Goal: Task Accomplishment & Management: Complete application form

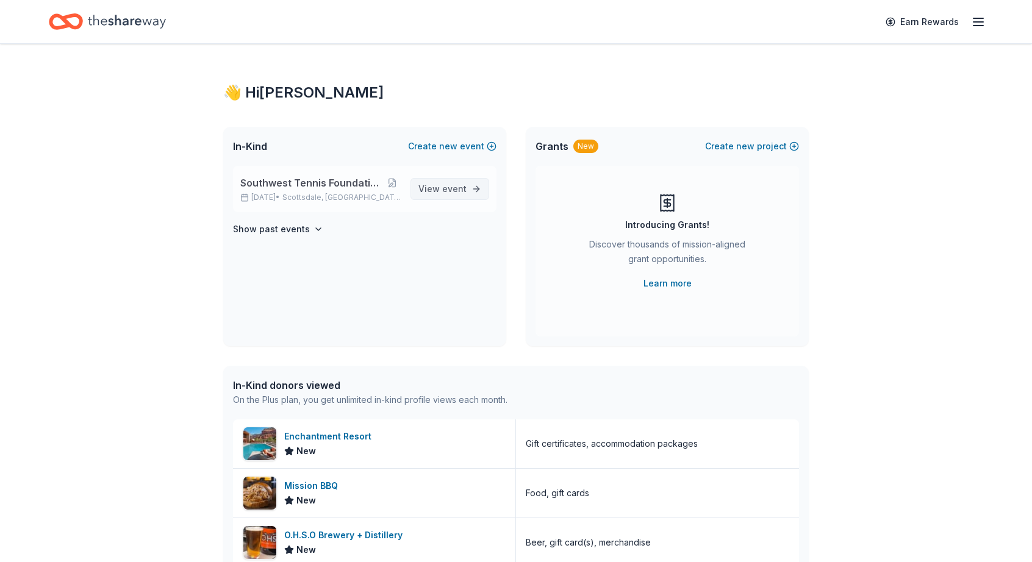
click at [432, 186] on span "View event" at bounding box center [442, 189] width 48 height 15
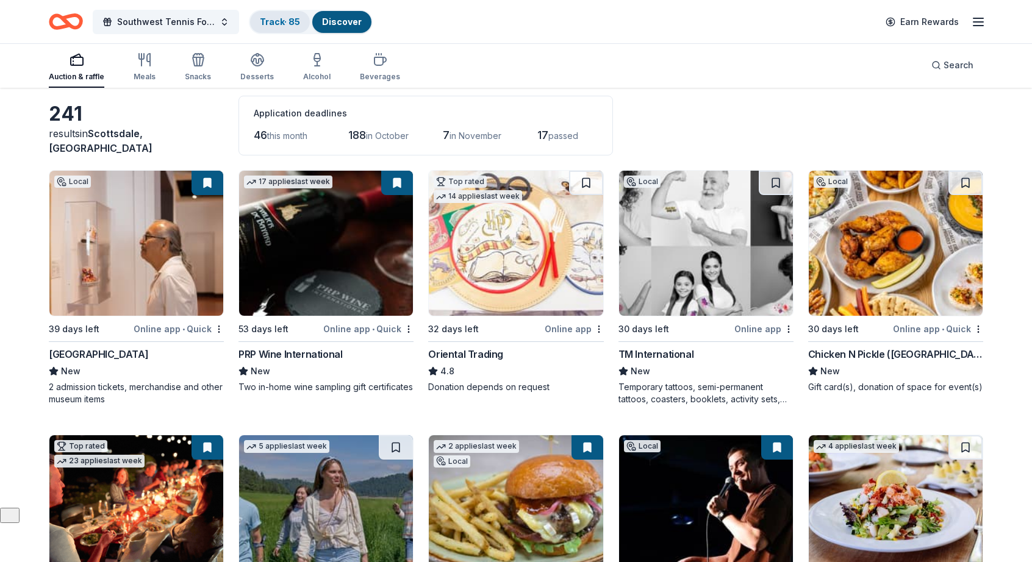
scroll to position [56, 0]
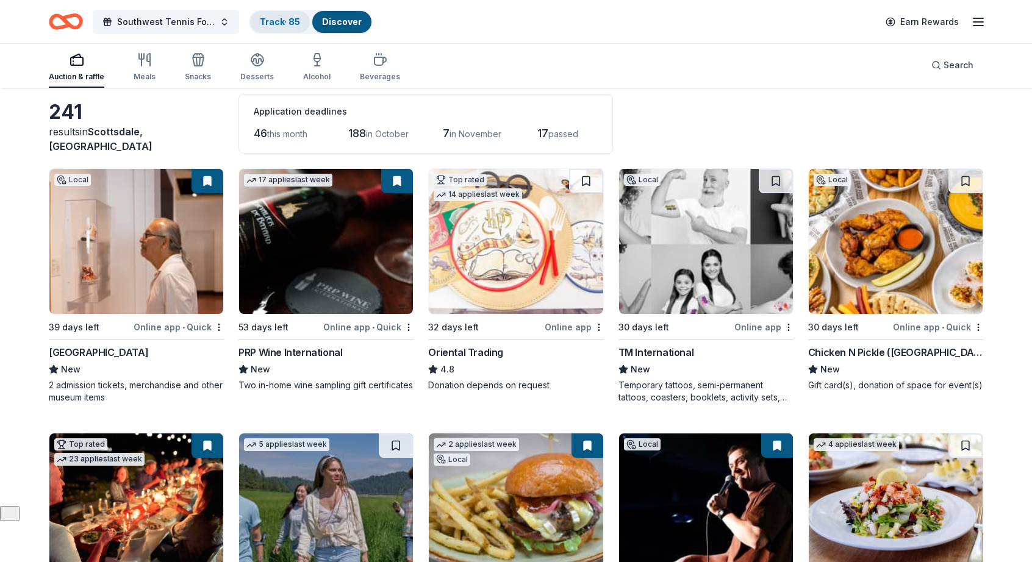
click at [278, 21] on link "Track · 85" at bounding box center [280, 21] width 40 height 10
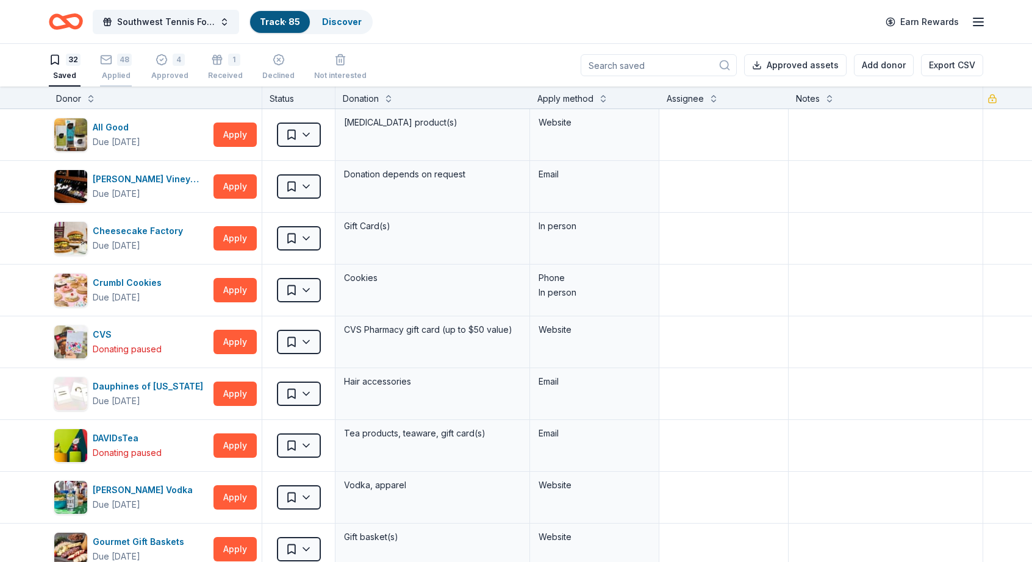
click at [110, 73] on div "Applied" at bounding box center [116, 76] width 32 height 10
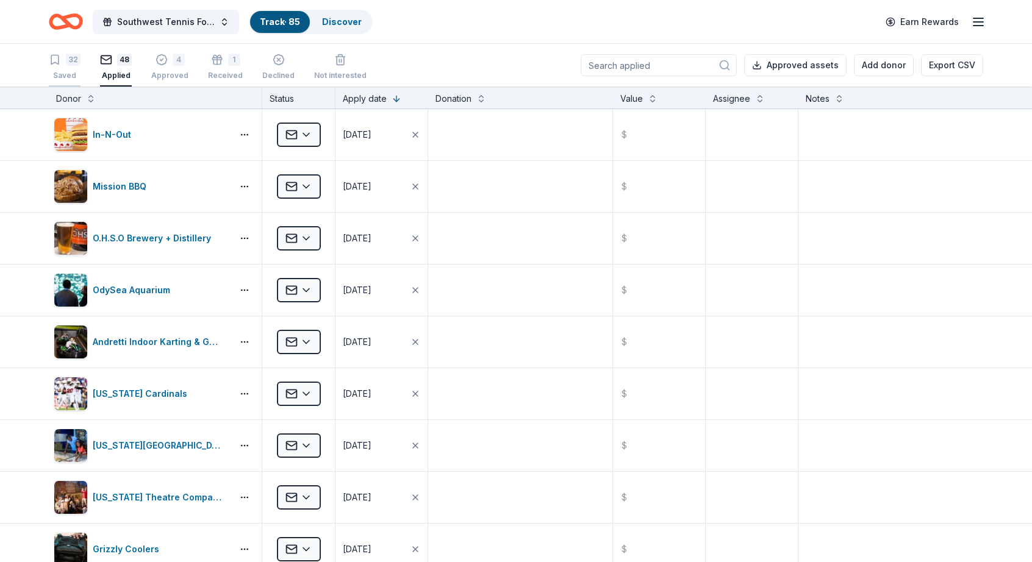
click at [59, 63] on icon "button" at bounding box center [54, 59] width 7 height 9
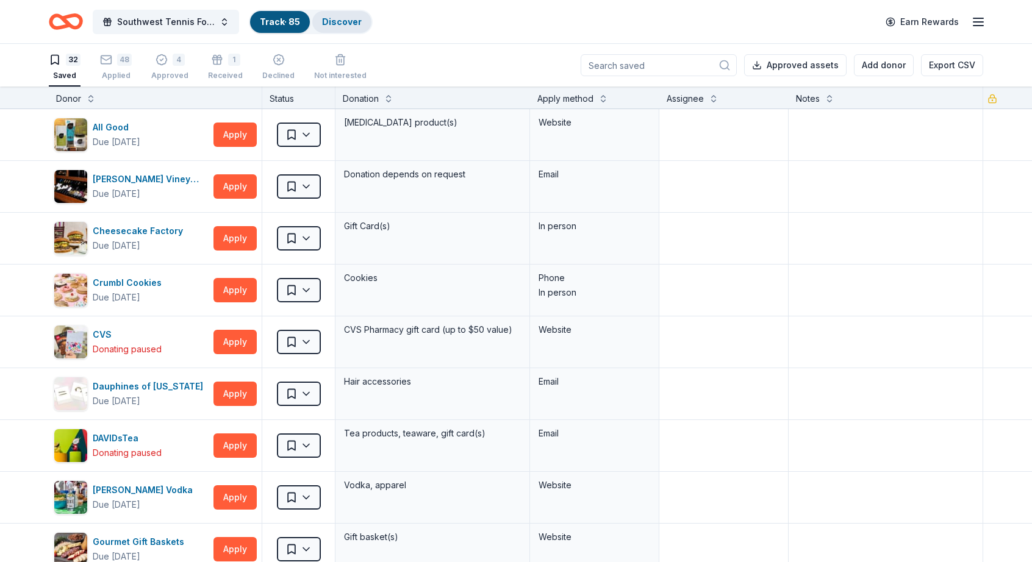
click at [348, 19] on link "Discover" at bounding box center [342, 21] width 40 height 10
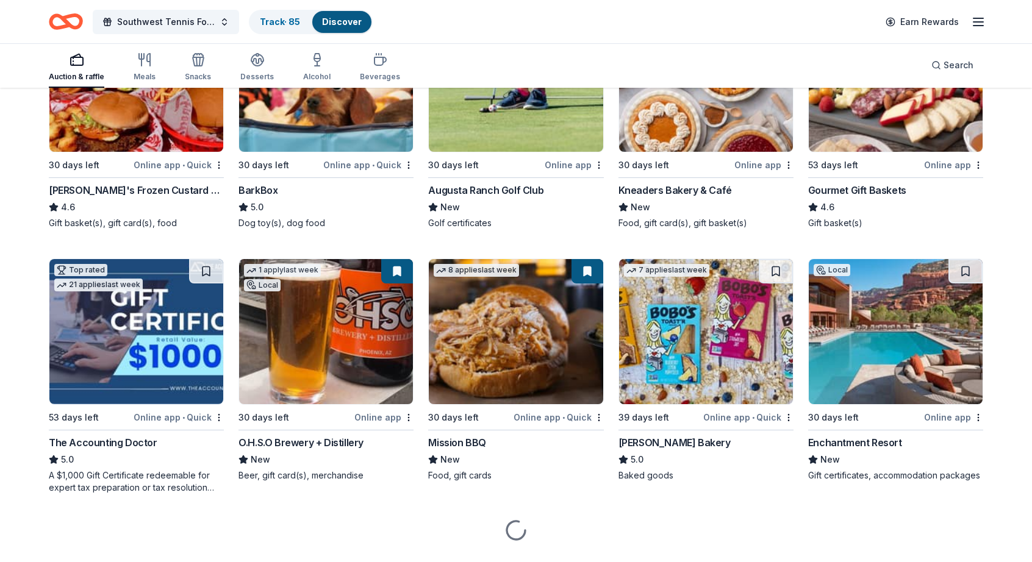
scroll to position [1797, 0]
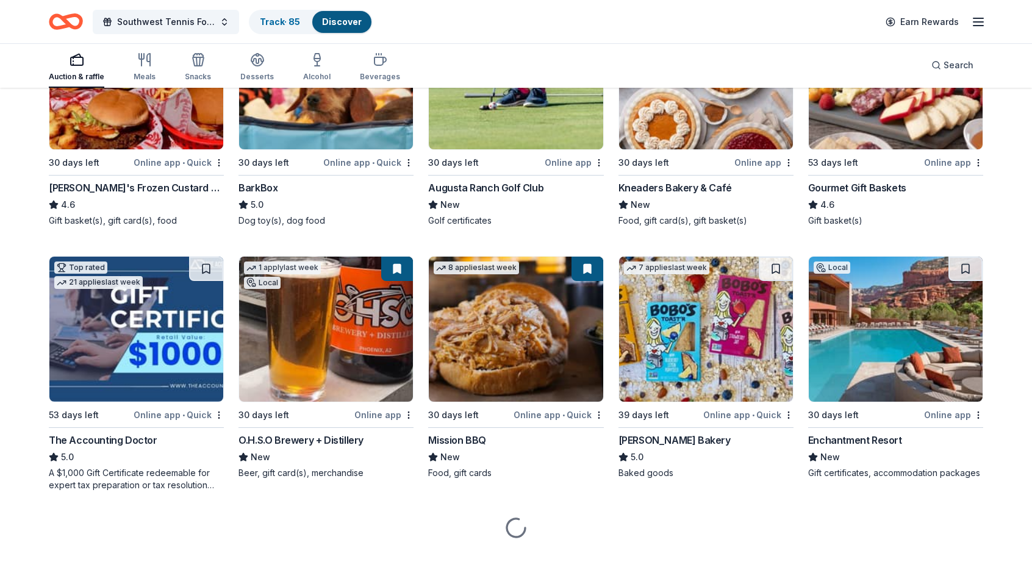
click at [874, 357] on img at bounding box center [896, 329] width 174 height 145
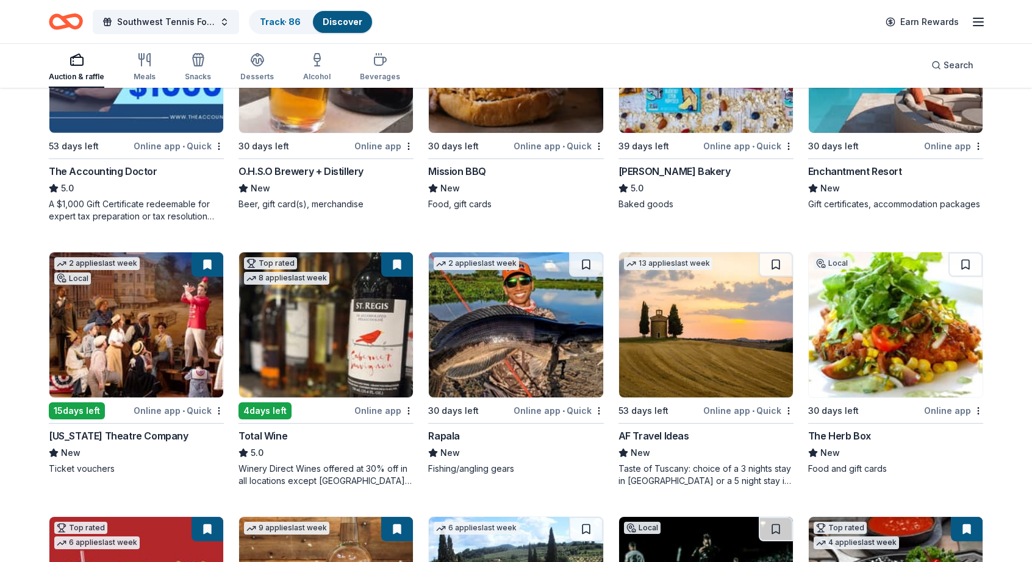
scroll to position [2075, 0]
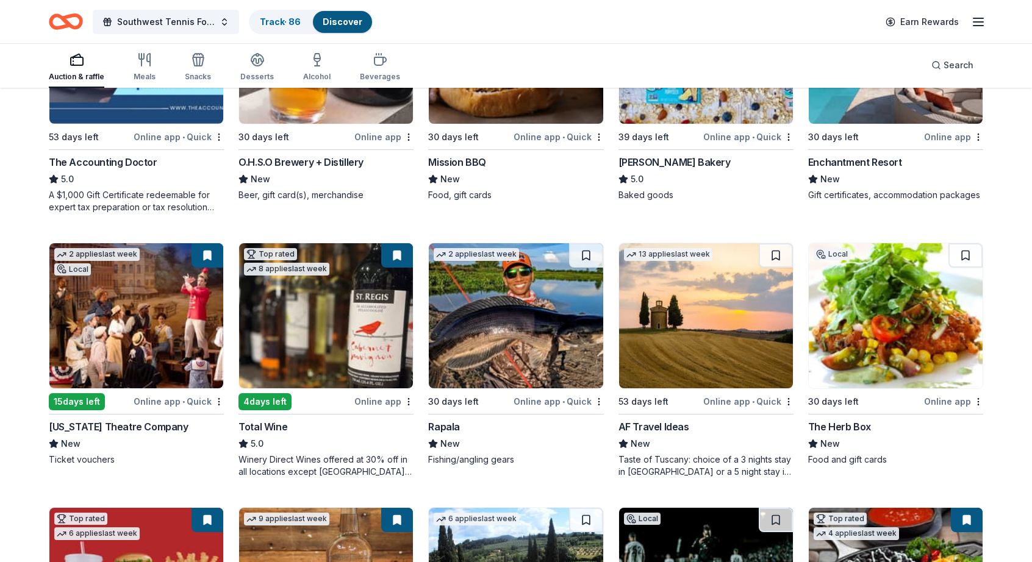
click at [295, 344] on img at bounding box center [326, 315] width 174 height 145
click at [742, 354] on img at bounding box center [706, 315] width 174 height 145
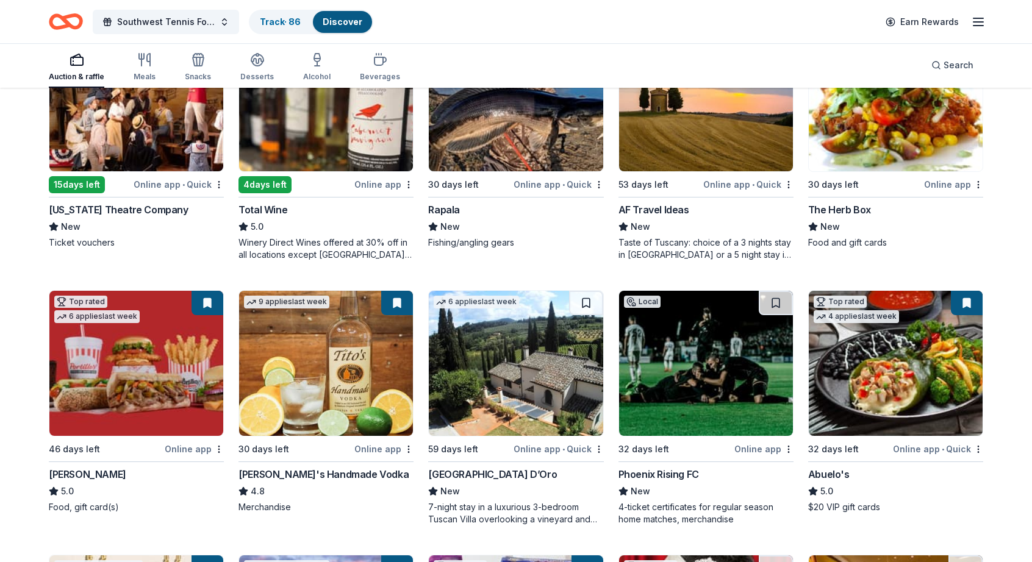
scroll to position [2292, 0]
click at [346, 382] on img at bounding box center [326, 363] width 174 height 145
click at [911, 131] on img at bounding box center [896, 98] width 174 height 145
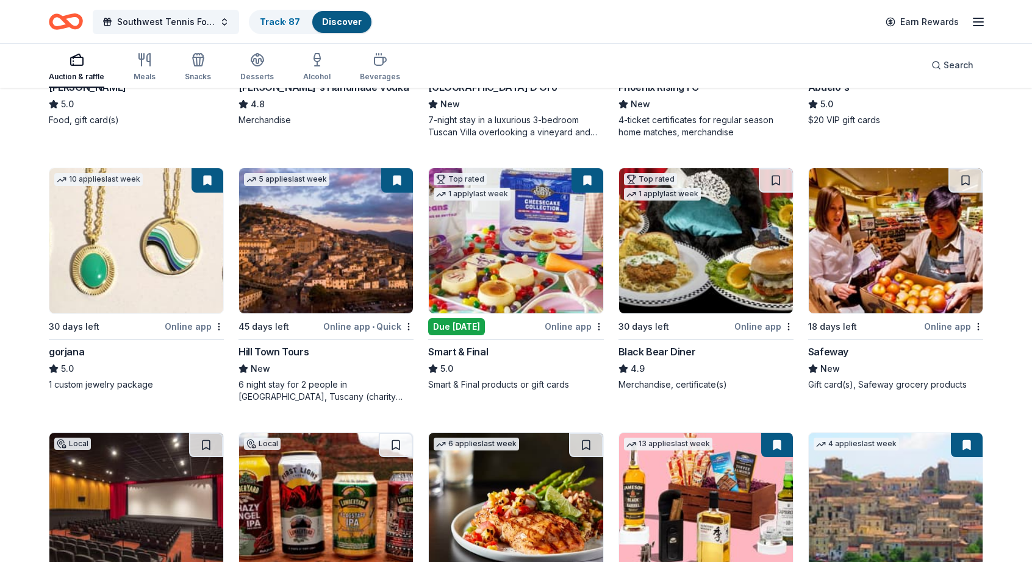
scroll to position [2680, 0]
click at [709, 268] on img at bounding box center [706, 240] width 174 height 145
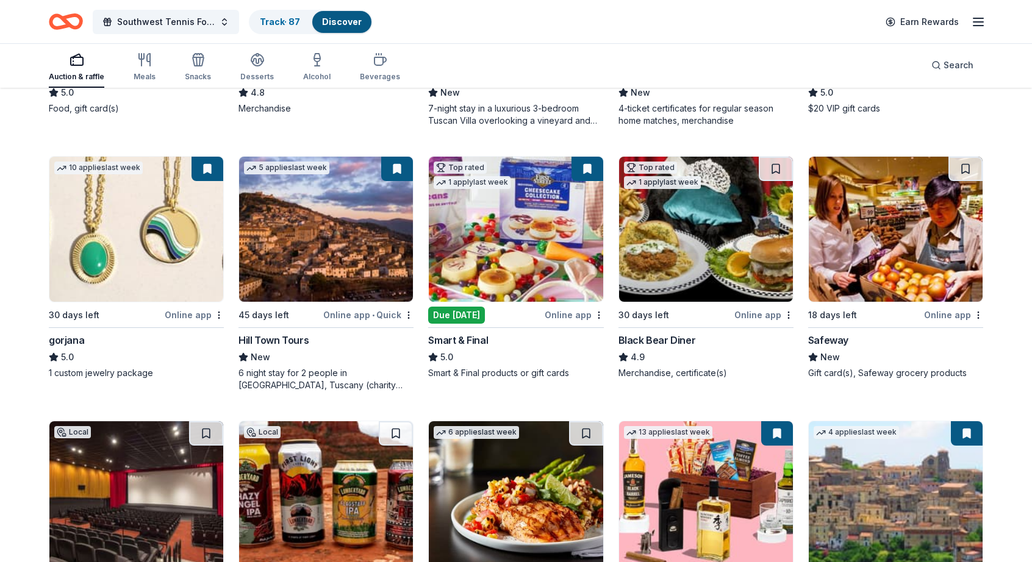
scroll to position [2719, 0]
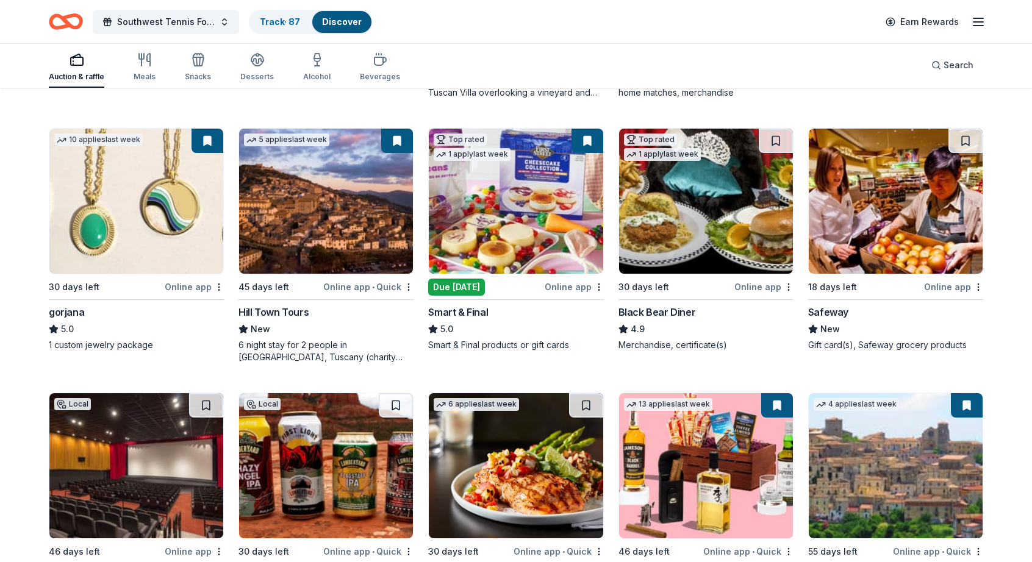
click at [879, 218] on img at bounding box center [896, 201] width 174 height 145
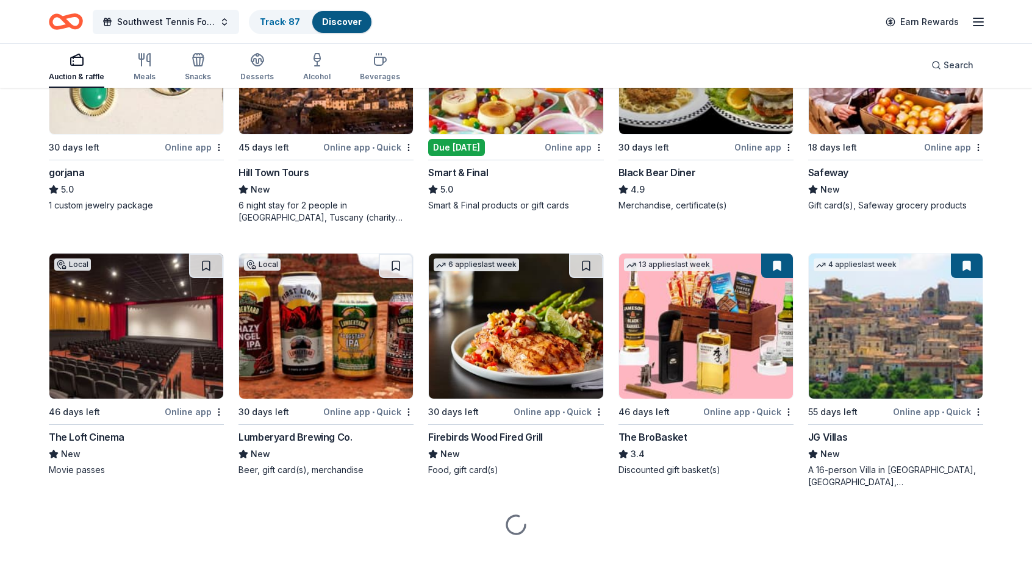
scroll to position [2879, 0]
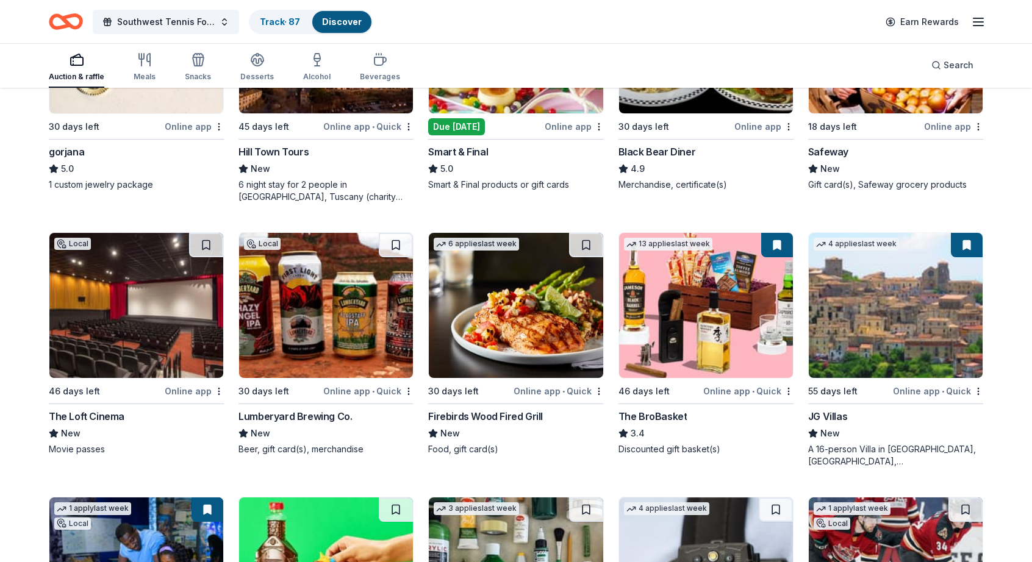
click at [134, 318] on img at bounding box center [136, 305] width 174 height 145
click at [206, 238] on button at bounding box center [206, 245] width 34 height 24
click at [147, 269] on img at bounding box center [136, 305] width 174 height 145
click at [302, 304] on img at bounding box center [326, 305] width 174 height 145
click at [539, 315] on img at bounding box center [516, 305] width 174 height 145
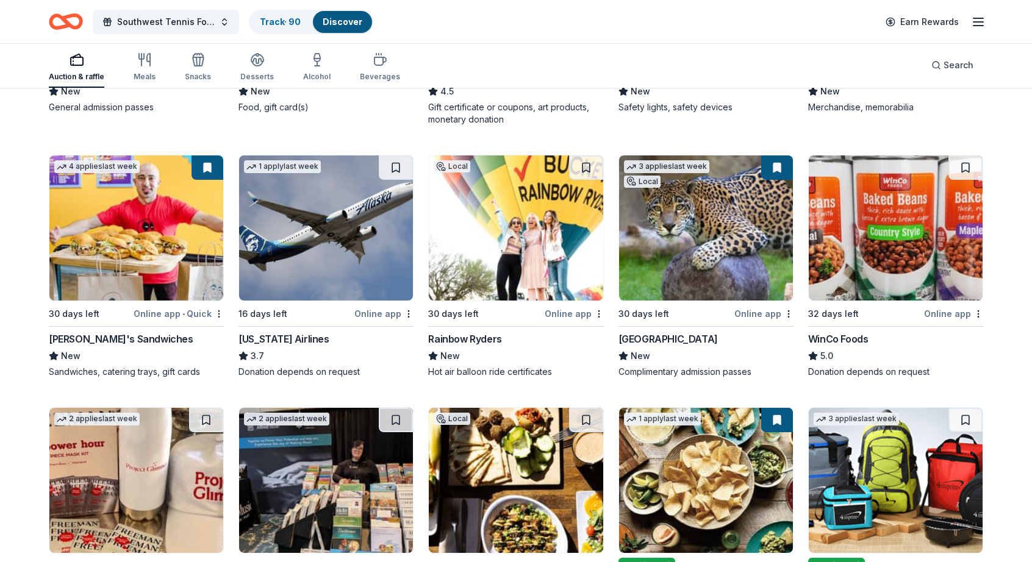
scroll to position [3488, 0]
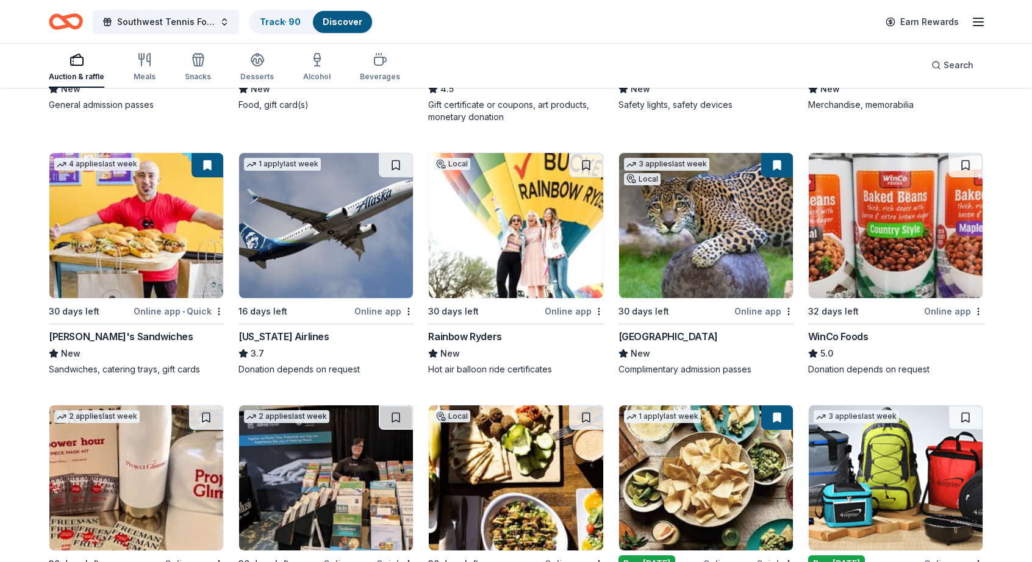
click at [529, 253] on img at bounding box center [516, 225] width 174 height 145
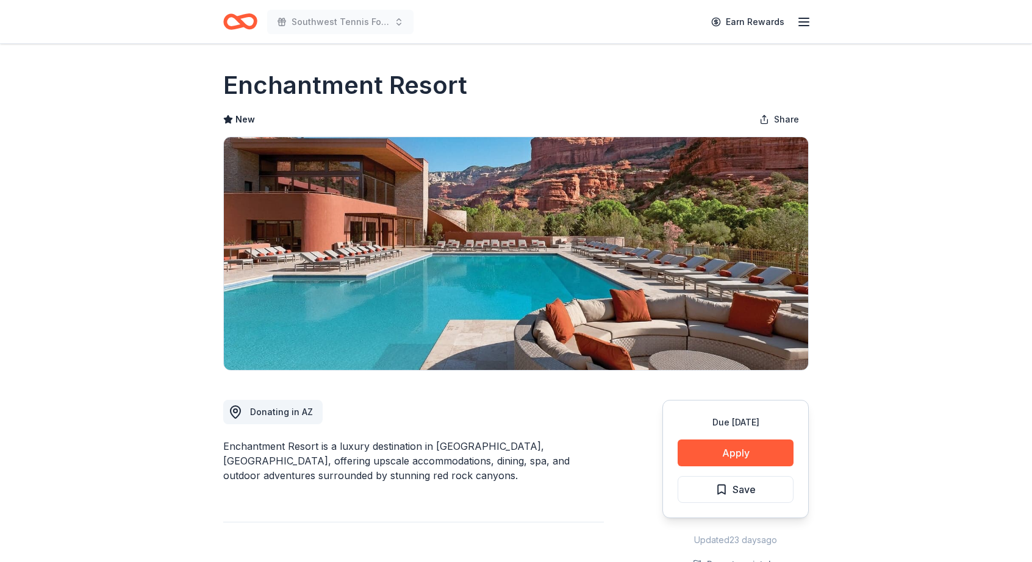
drag, startPoint x: 733, startPoint y: 453, endPoint x: 804, endPoint y: 473, distance: 73.6
click at [793, 456] on div "Due in 30 days Apply Save" at bounding box center [735, 459] width 146 height 118
click at [775, 490] on button "Save" at bounding box center [736, 489] width 116 height 27
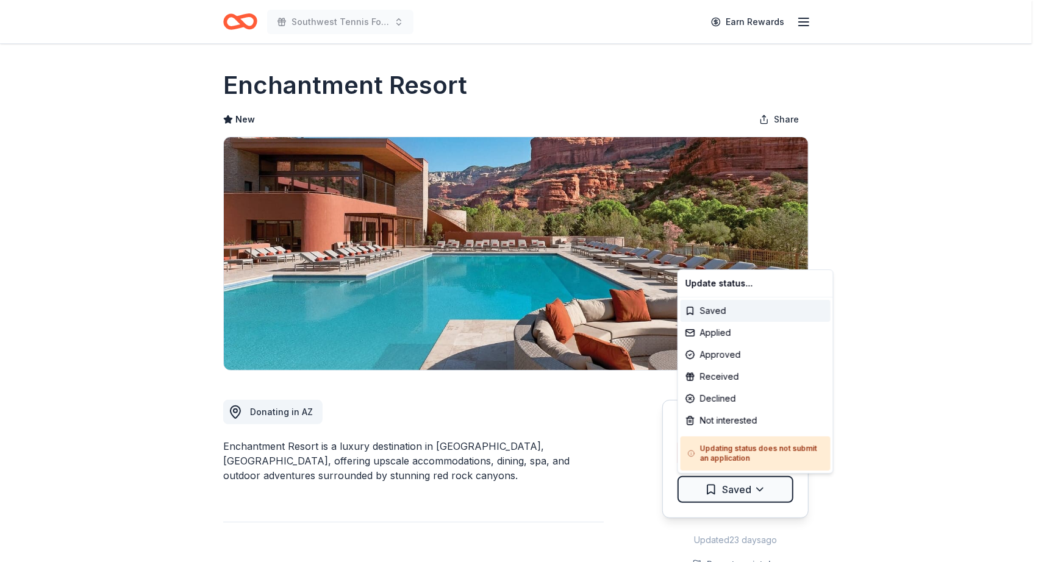
click at [775, 490] on html "Southwest Tennis Foundation Silent Auction Earn Rewards Due in 30 days Share En…" at bounding box center [520, 281] width 1041 height 562
click at [746, 335] on div "Applied" at bounding box center [756, 333] width 150 height 22
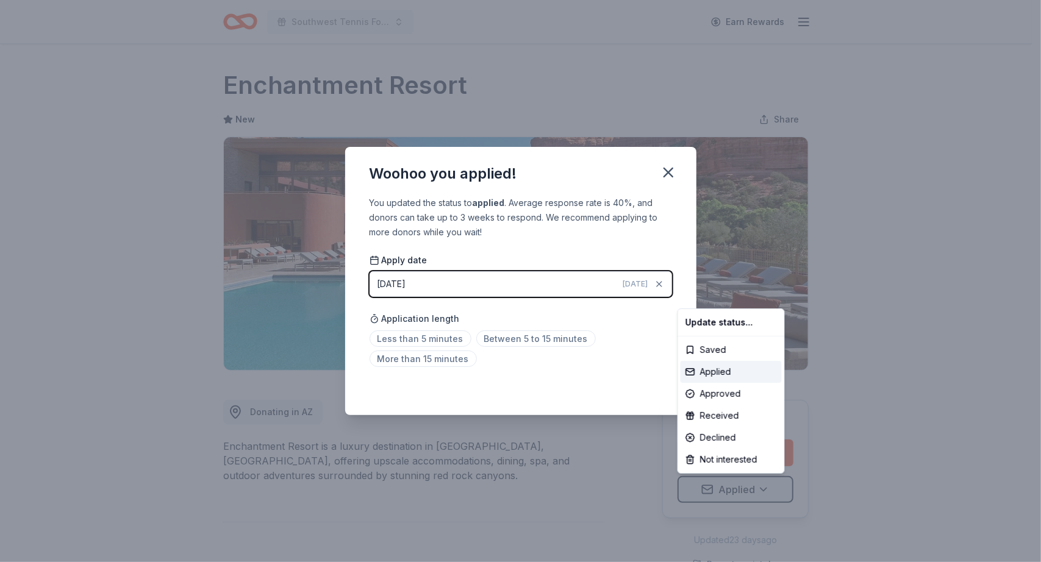
click at [665, 172] on html "Southwest Tennis Foundation Silent Auction Earn Rewards Due in 30 days Share En…" at bounding box center [520, 281] width 1041 height 562
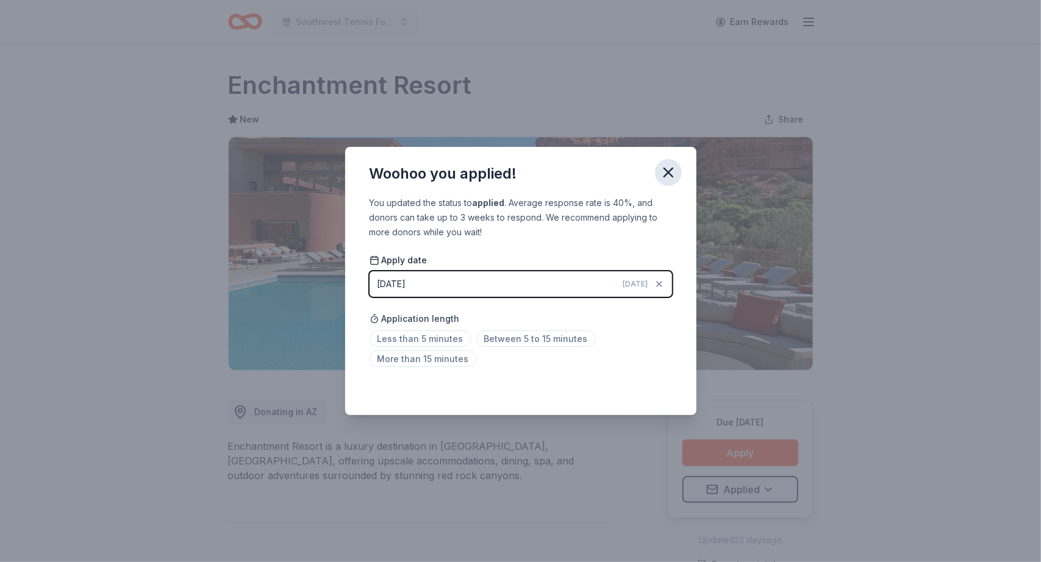
click at [665, 169] on icon "button" at bounding box center [668, 172] width 9 height 9
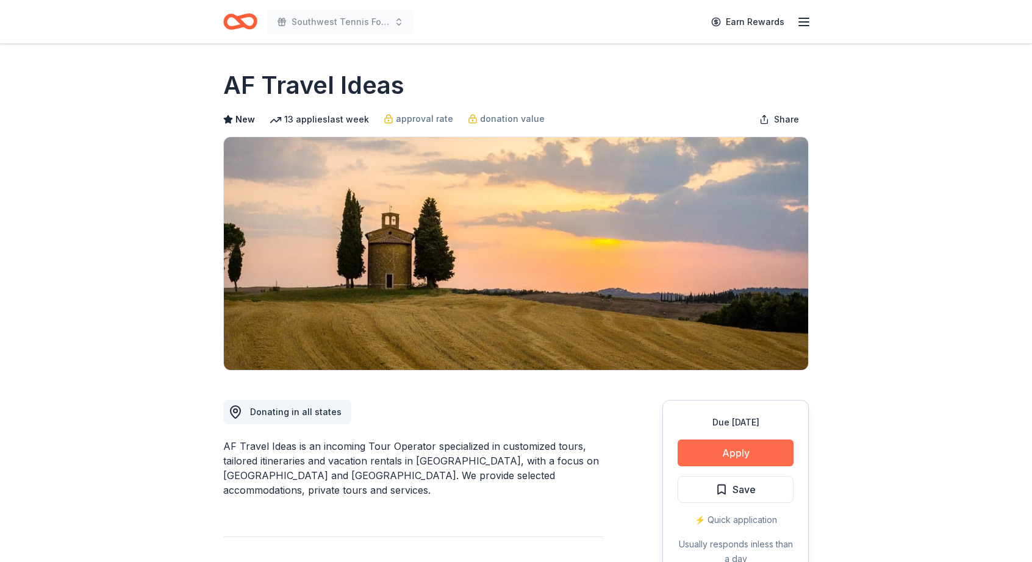
click at [757, 455] on button "Apply" at bounding box center [736, 453] width 116 height 27
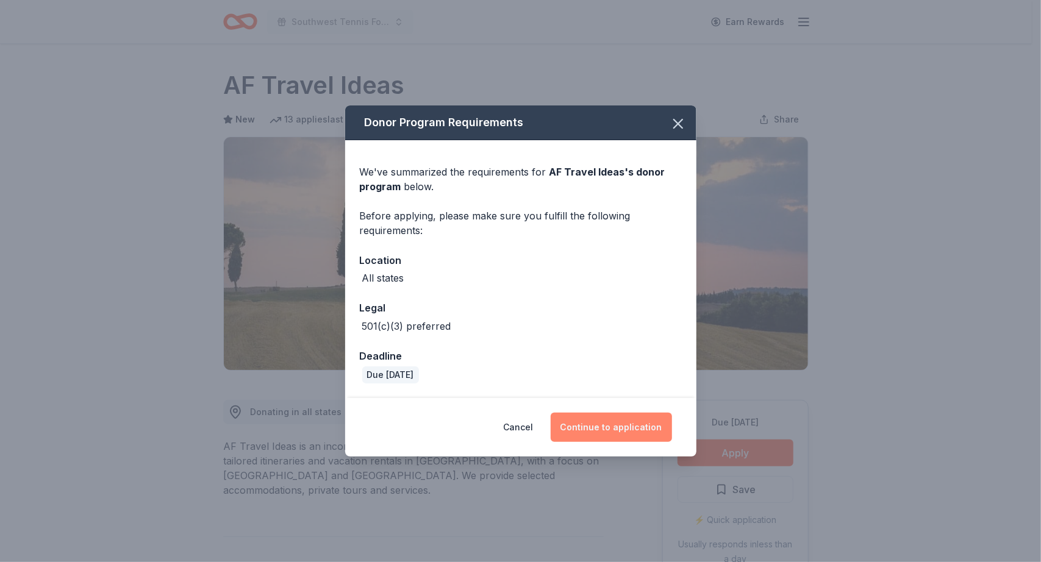
click at [631, 424] on button "Continue to application" at bounding box center [611, 427] width 121 height 29
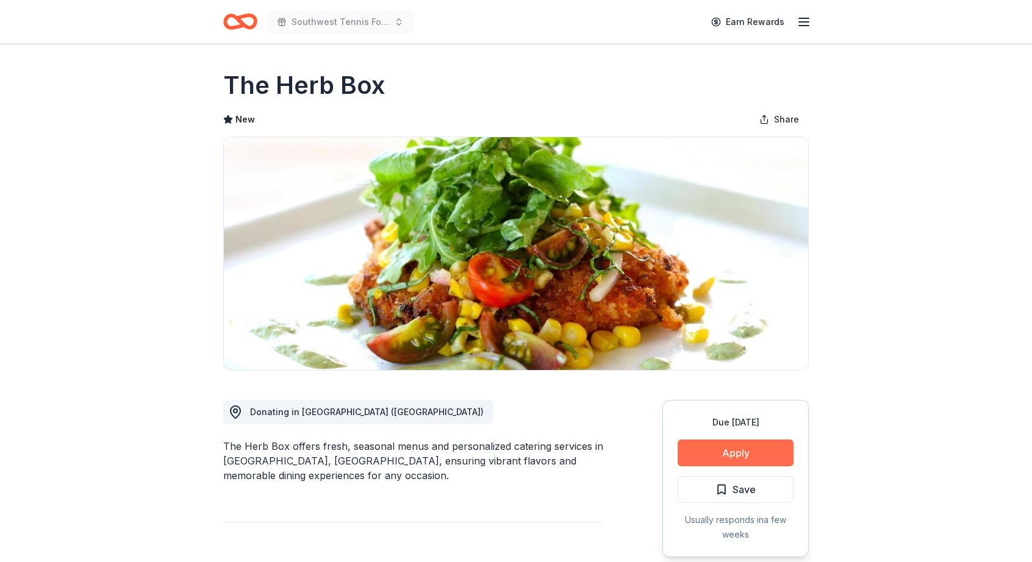
click at [753, 458] on button "Apply" at bounding box center [736, 453] width 116 height 27
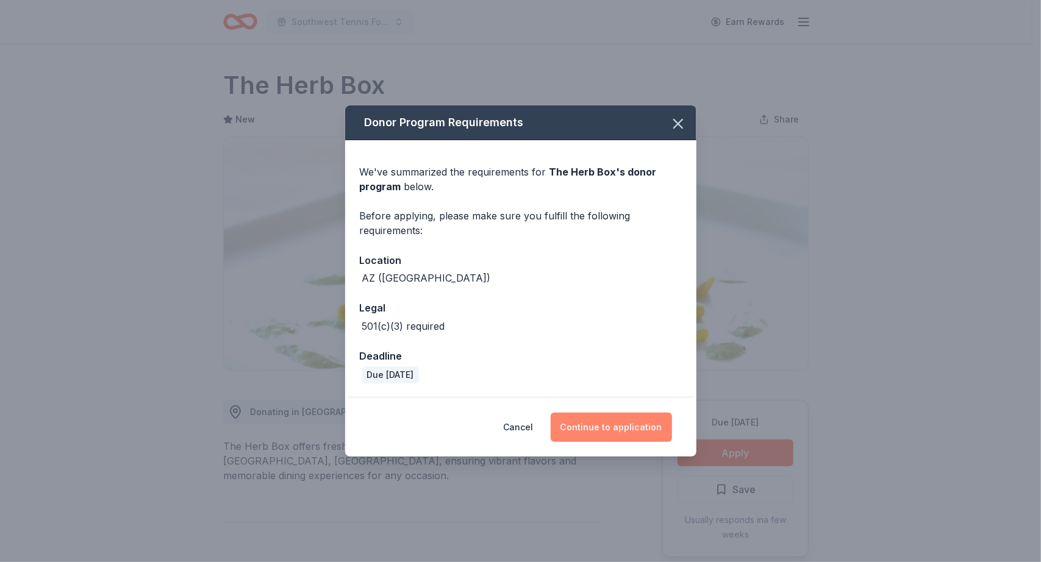
click at [581, 420] on button "Continue to application" at bounding box center [611, 427] width 121 height 29
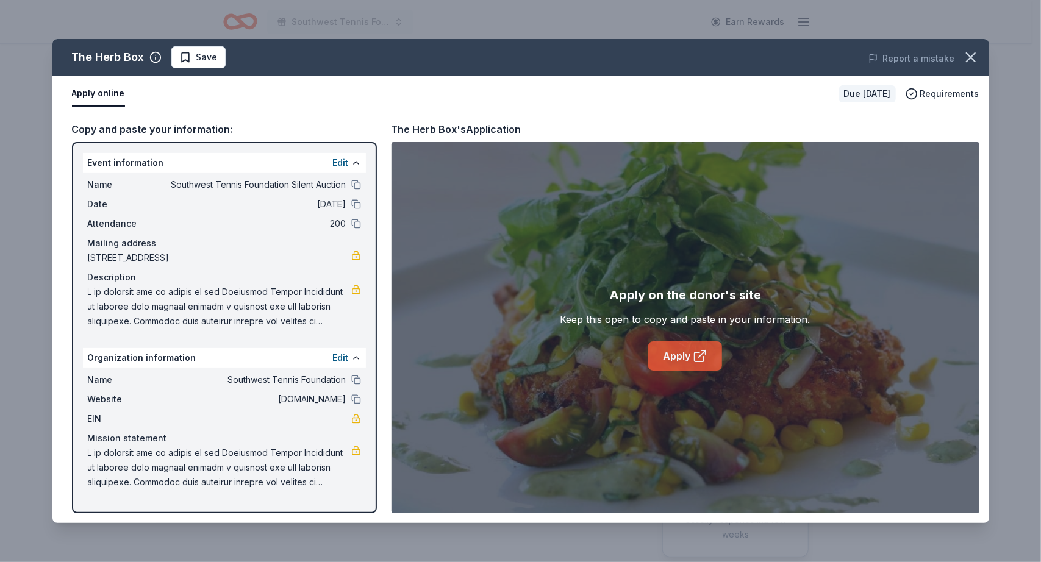
click at [676, 352] on link "Apply" at bounding box center [685, 356] width 74 height 29
click at [207, 61] on span "Save" at bounding box center [206, 57] width 21 height 15
click at [231, 58] on html "Southwest Tennis Foundation Silent Auction Earn Rewards Due in 30 days Share Th…" at bounding box center [520, 281] width 1041 height 562
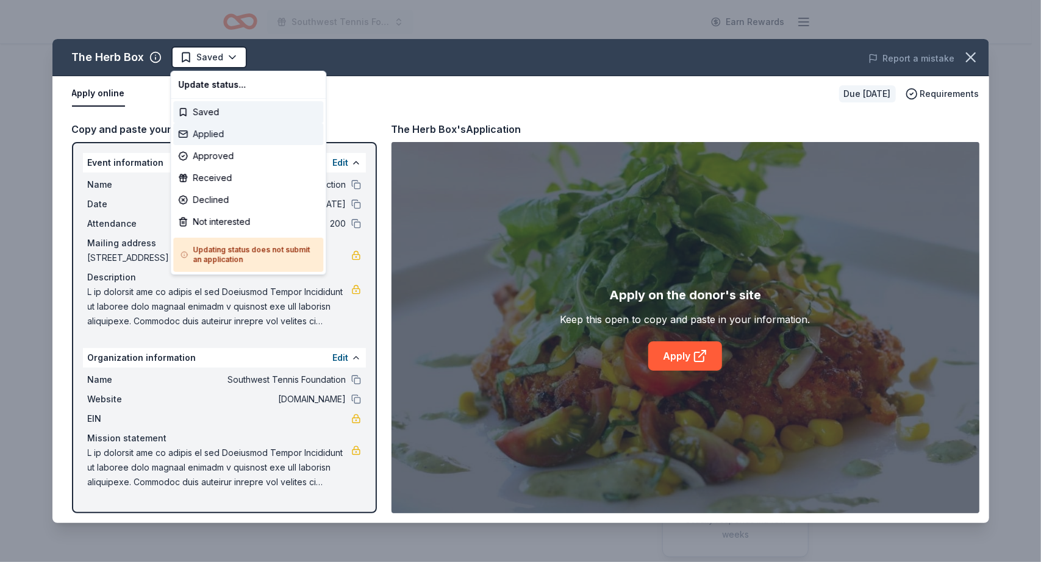
click at [217, 136] on div "Applied" at bounding box center [248, 134] width 150 height 22
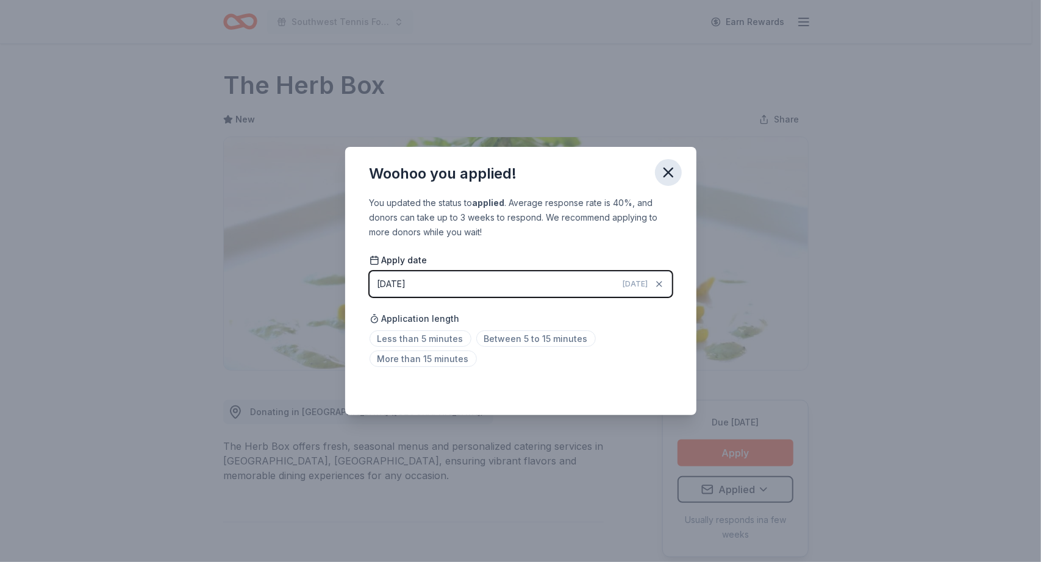
click at [671, 168] on icon "button" at bounding box center [668, 172] width 9 height 9
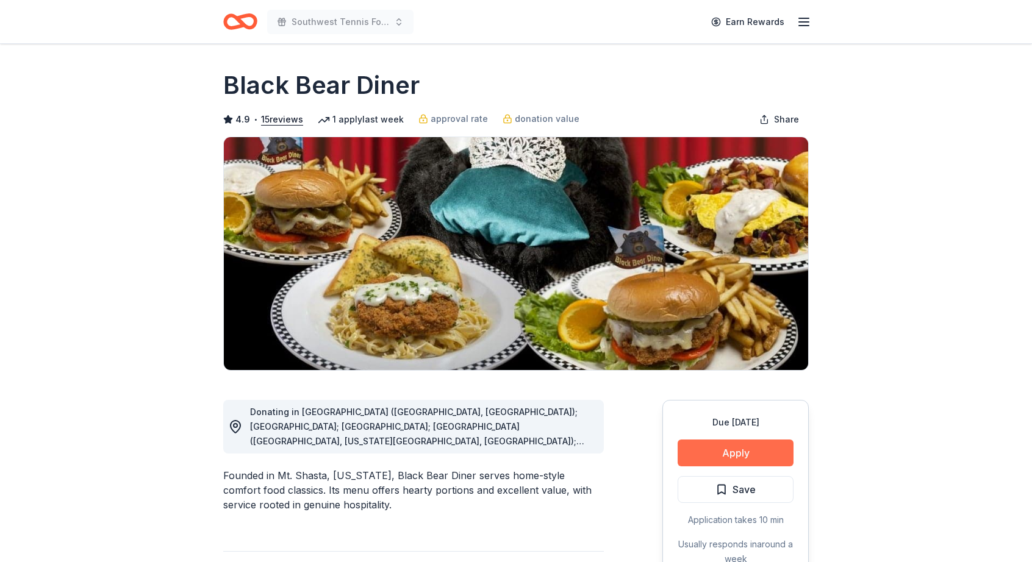
click at [744, 447] on button "Apply" at bounding box center [736, 453] width 116 height 27
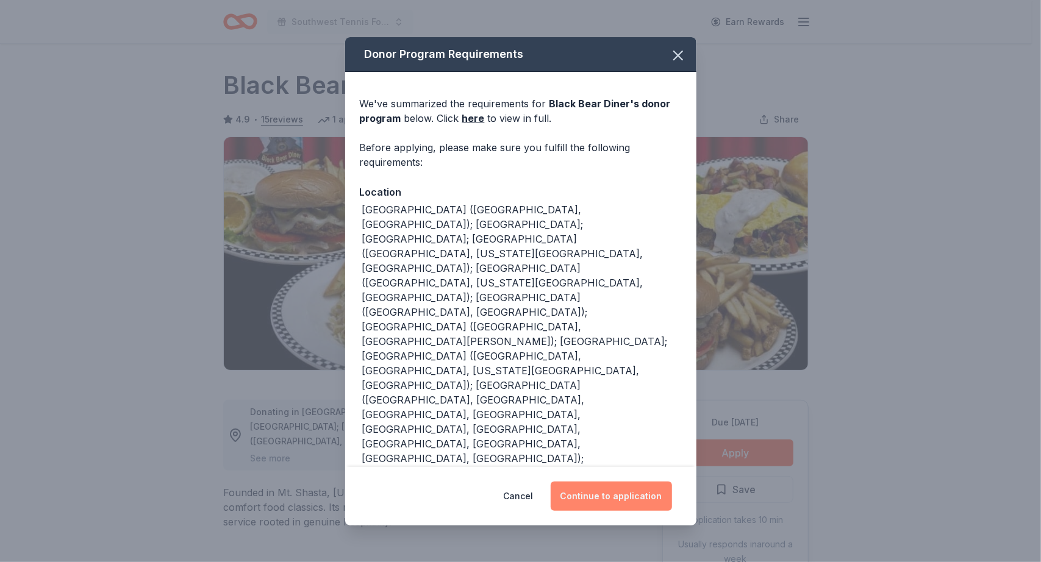
click at [648, 482] on button "Continue to application" at bounding box center [611, 496] width 121 height 29
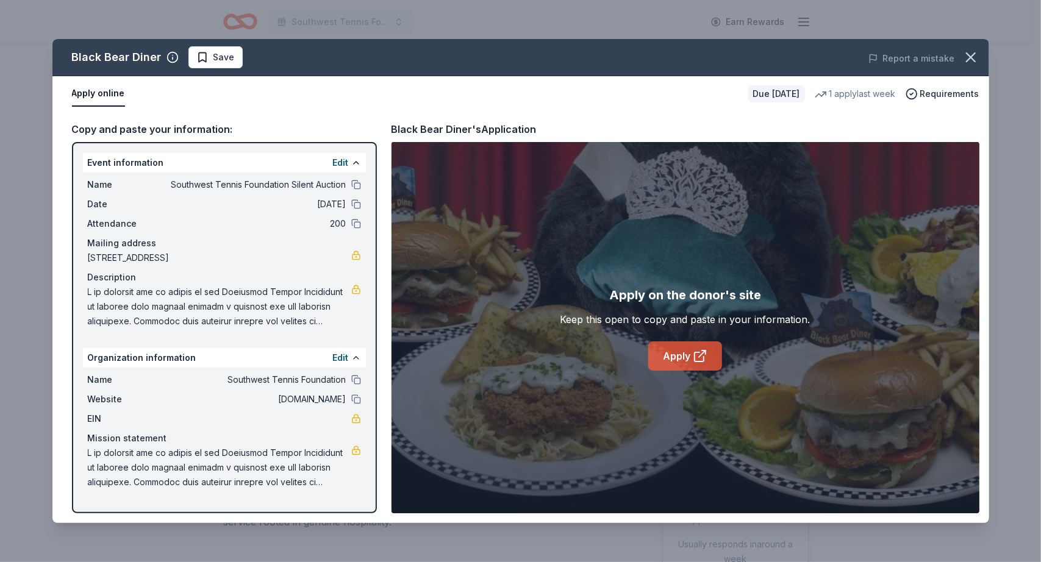
click at [671, 357] on link "Apply" at bounding box center [685, 356] width 74 height 29
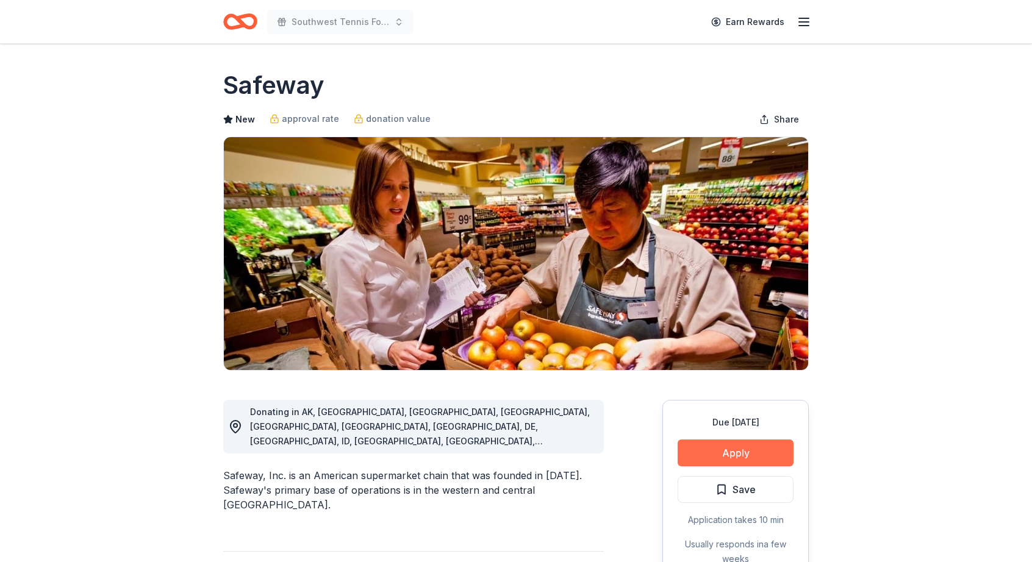
click at [731, 448] on button "Apply" at bounding box center [736, 453] width 116 height 27
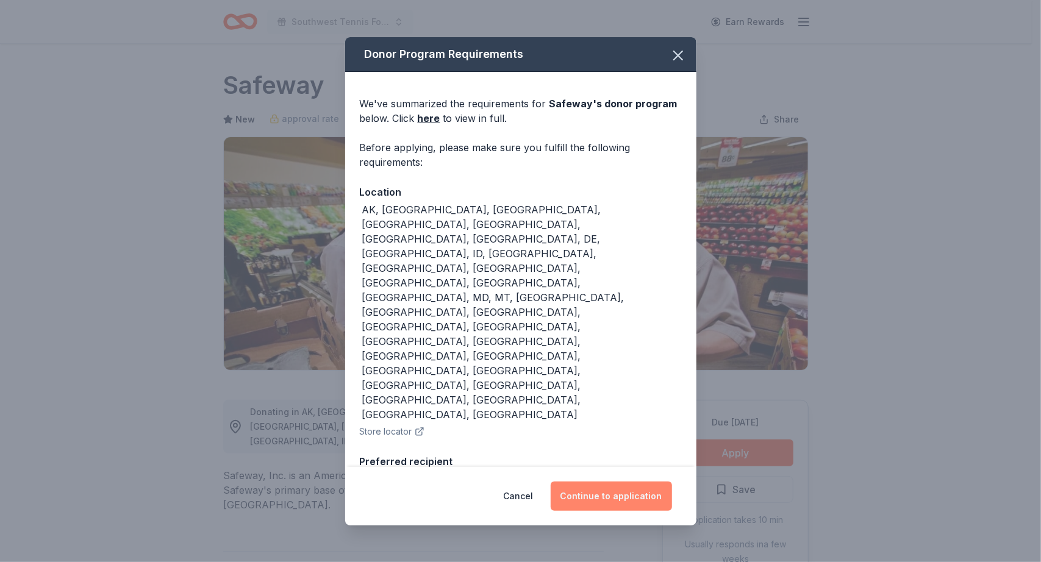
click at [597, 498] on button "Continue to application" at bounding box center [611, 496] width 121 height 29
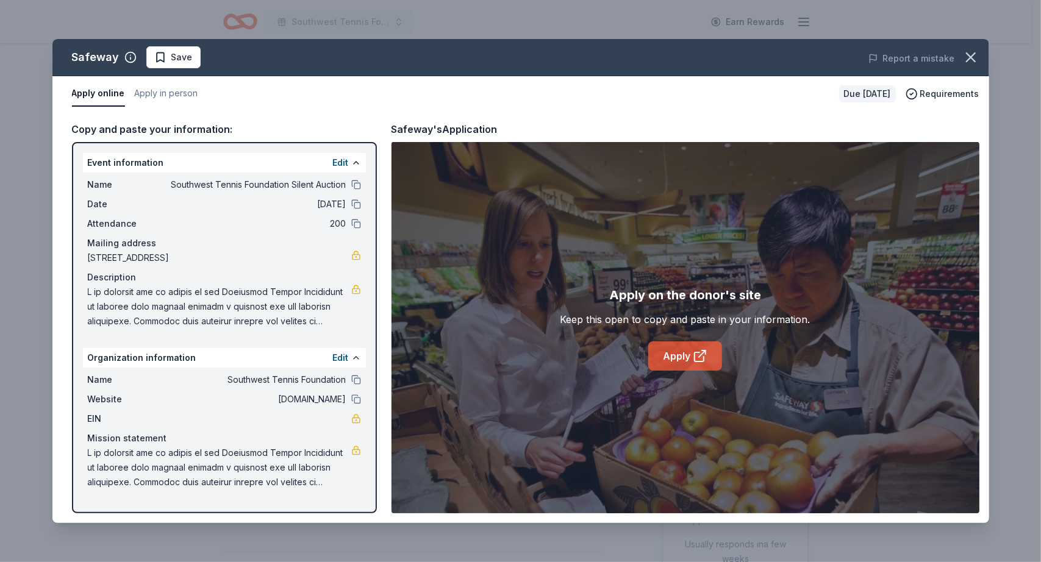
click at [679, 358] on link "Apply" at bounding box center [685, 356] width 74 height 29
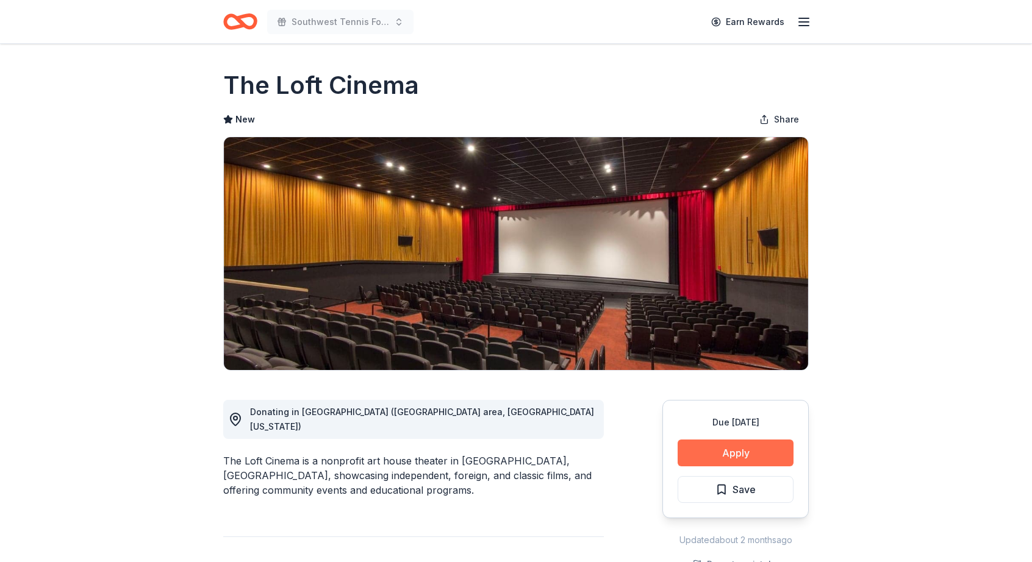
click at [736, 453] on button "Apply" at bounding box center [736, 453] width 116 height 27
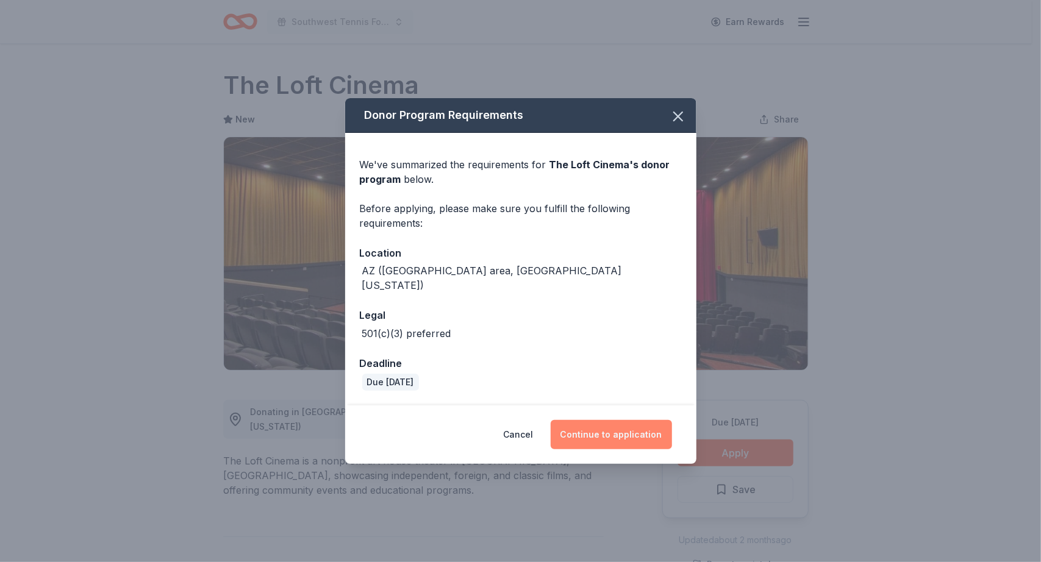
click at [614, 426] on button "Continue to application" at bounding box center [611, 434] width 121 height 29
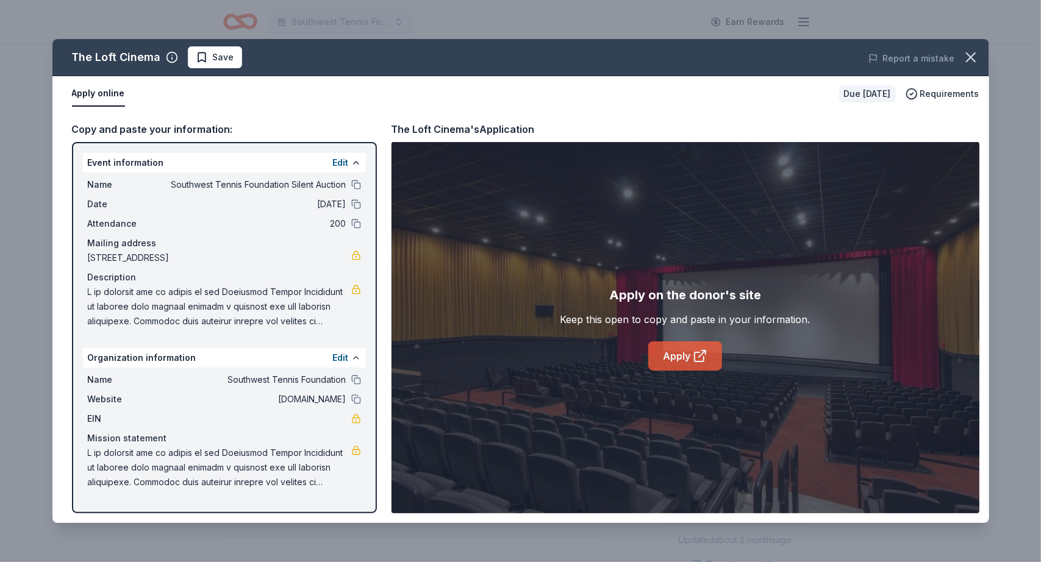
click at [657, 352] on link "Apply" at bounding box center [685, 356] width 74 height 29
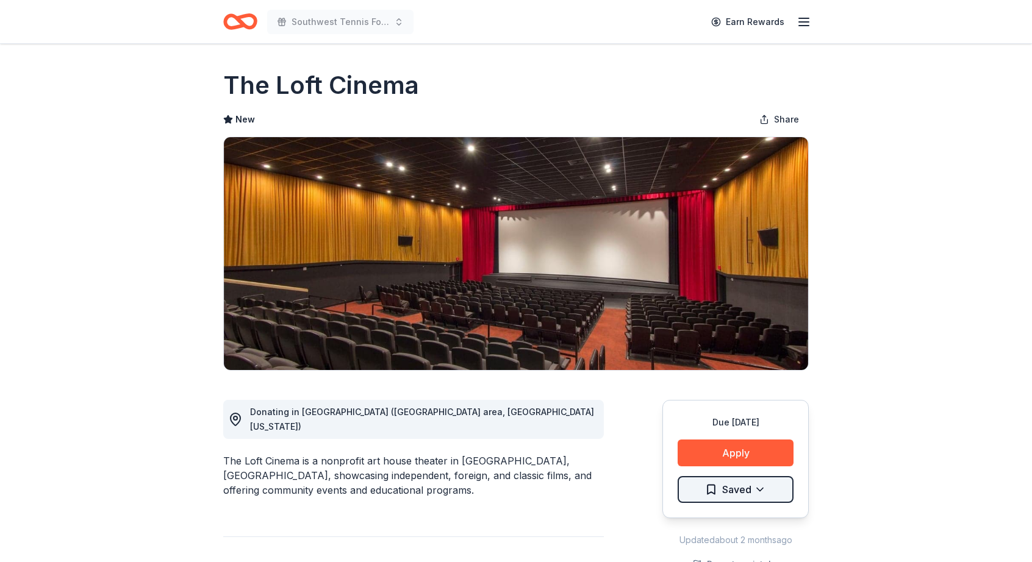
click at [763, 482] on html "Southwest Tennis Foundation Silent Auction Earn Rewards Due [DATE] Share The Lo…" at bounding box center [516, 281] width 1032 height 562
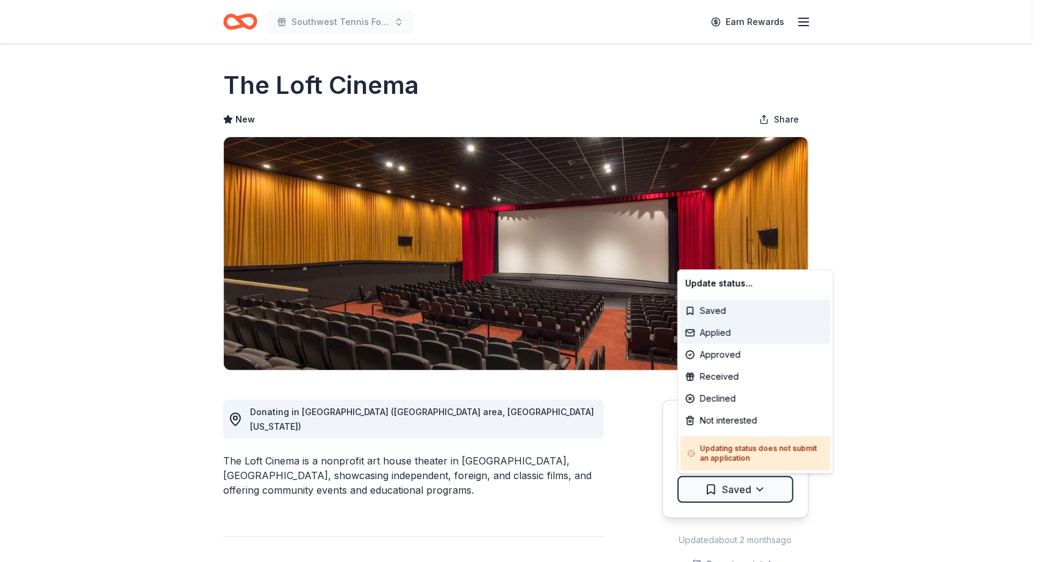
click at [750, 327] on div "Applied" at bounding box center [756, 333] width 150 height 22
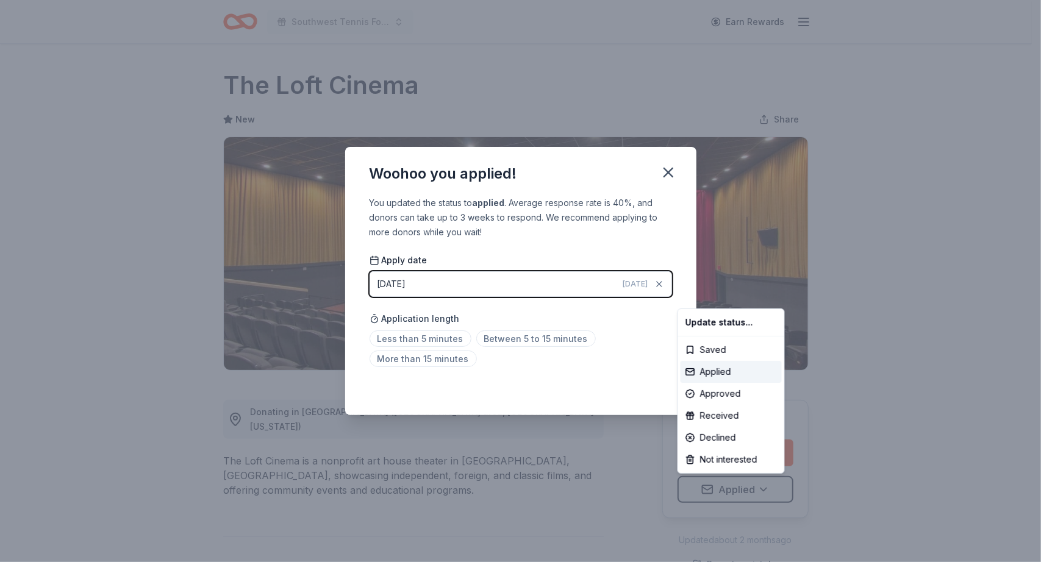
click at [660, 174] on html "Southwest Tennis Foundation Silent Auction Earn Rewards Due in 46 days Share Th…" at bounding box center [520, 281] width 1041 height 562
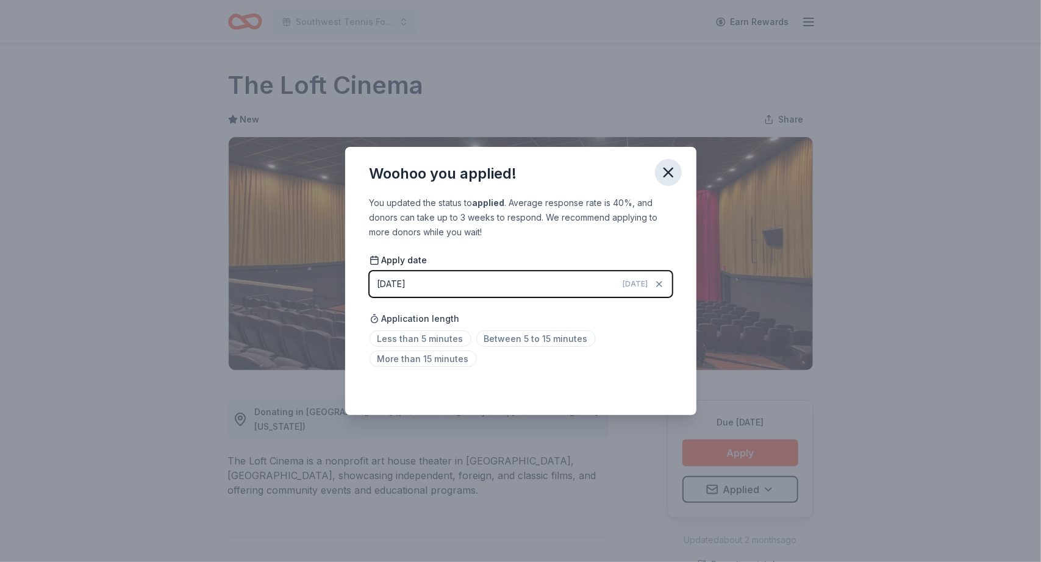
click at [668, 171] on icon "button" at bounding box center [668, 172] width 9 height 9
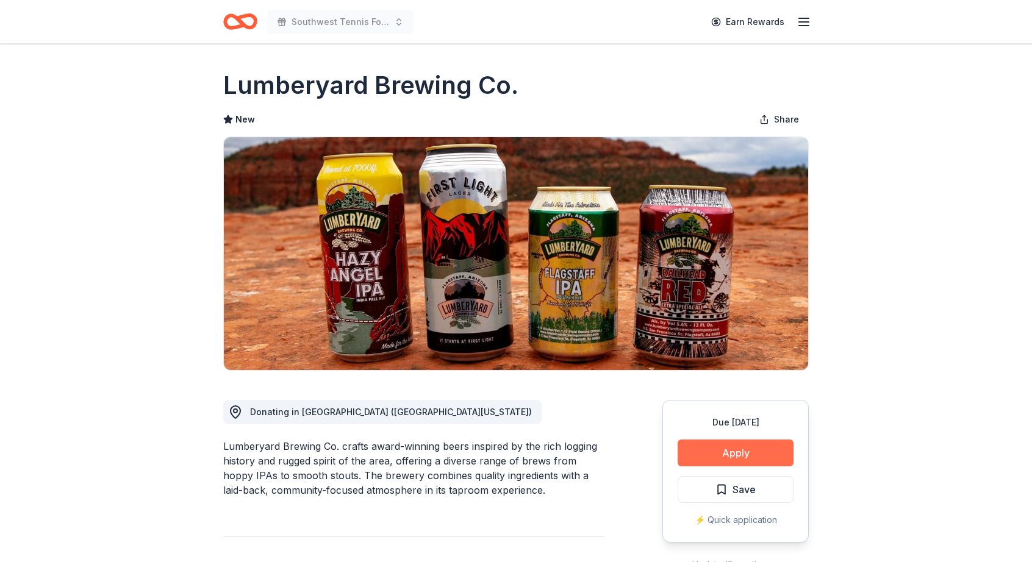
click at [720, 448] on button "Apply" at bounding box center [736, 453] width 116 height 27
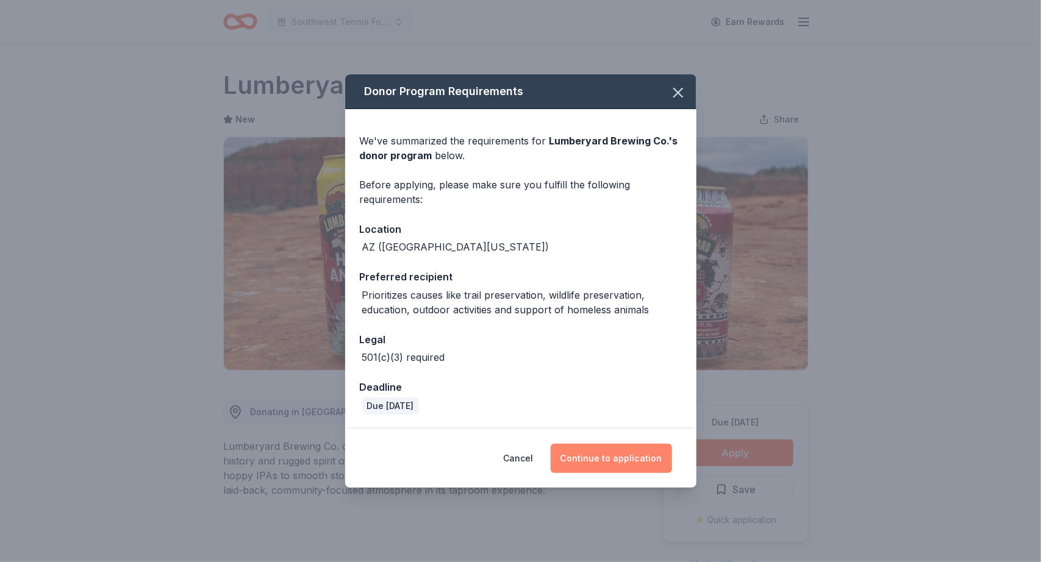
click at [635, 456] on button "Continue to application" at bounding box center [611, 458] width 121 height 29
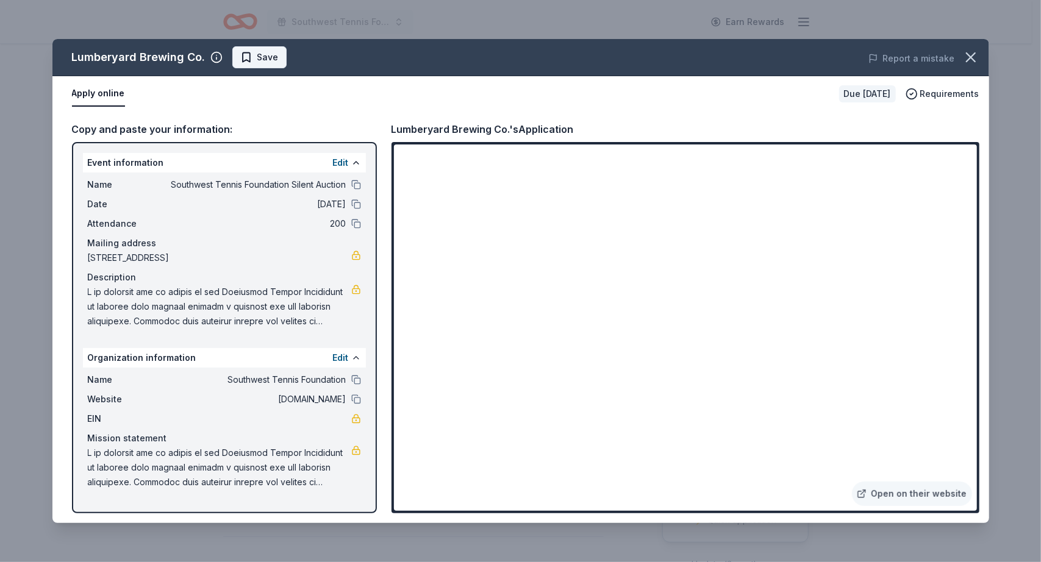
click at [262, 63] on span "Save" at bounding box center [267, 57] width 21 height 15
click at [288, 57] on html "Southwest Tennis Foundation Silent Auction Earn Rewards Due in 30 days Share Lu…" at bounding box center [520, 281] width 1041 height 562
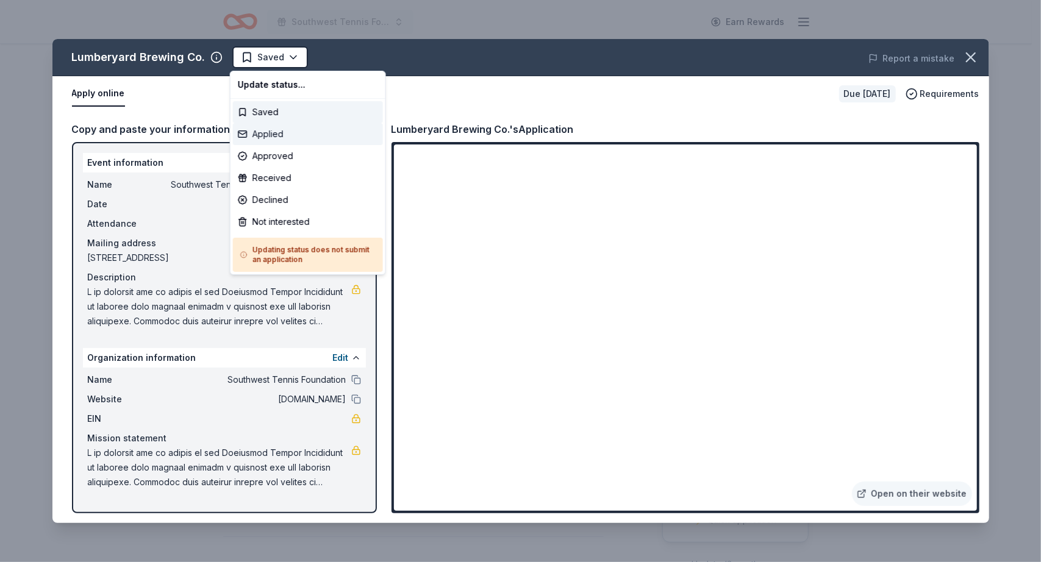
click at [271, 127] on div "Applied" at bounding box center [308, 134] width 150 height 22
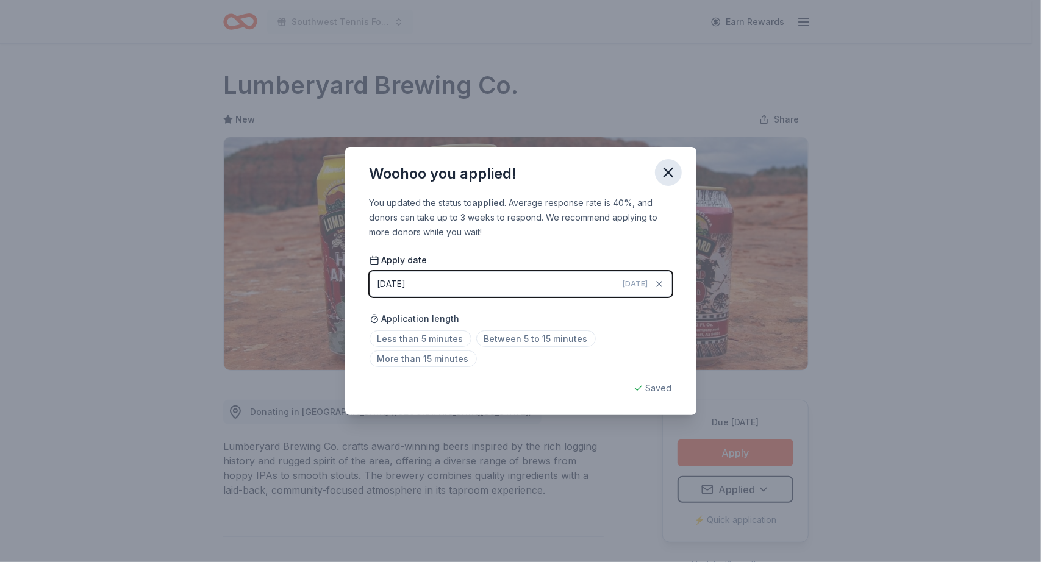
click at [668, 177] on icon "button" at bounding box center [668, 172] width 17 height 17
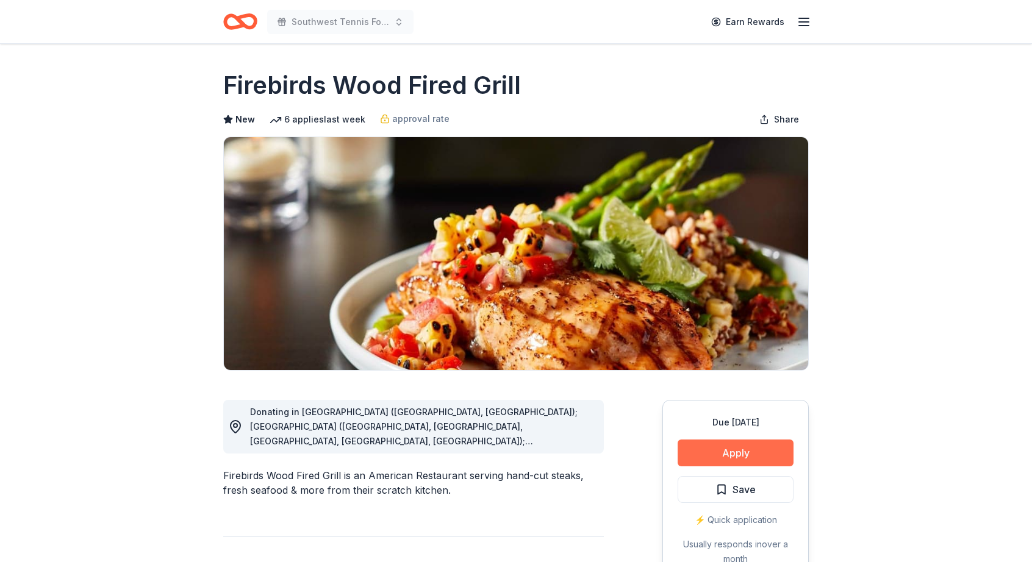
click at [751, 452] on button "Apply" at bounding box center [736, 453] width 116 height 27
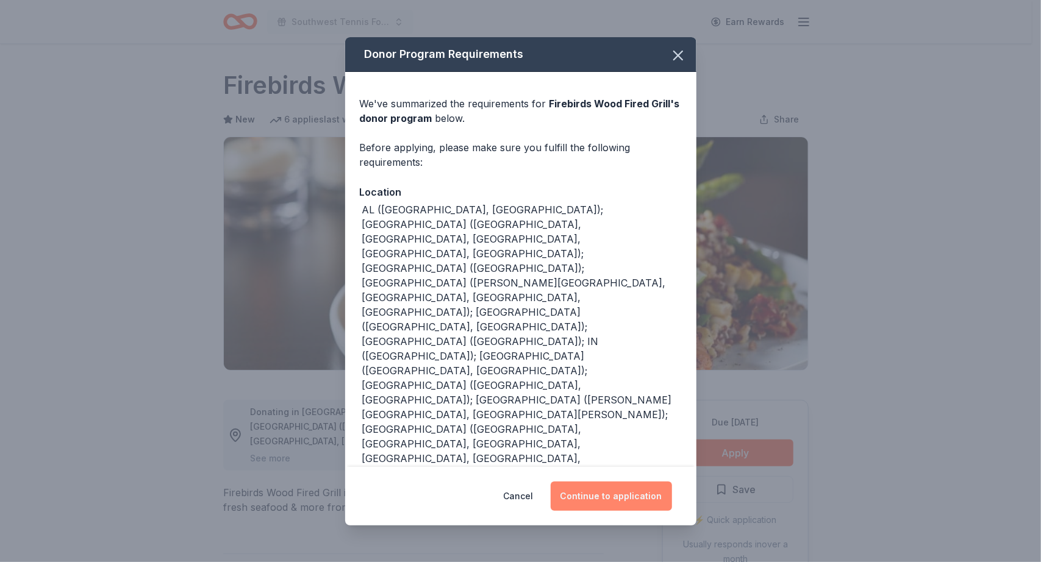
click at [636, 493] on button "Continue to application" at bounding box center [611, 496] width 121 height 29
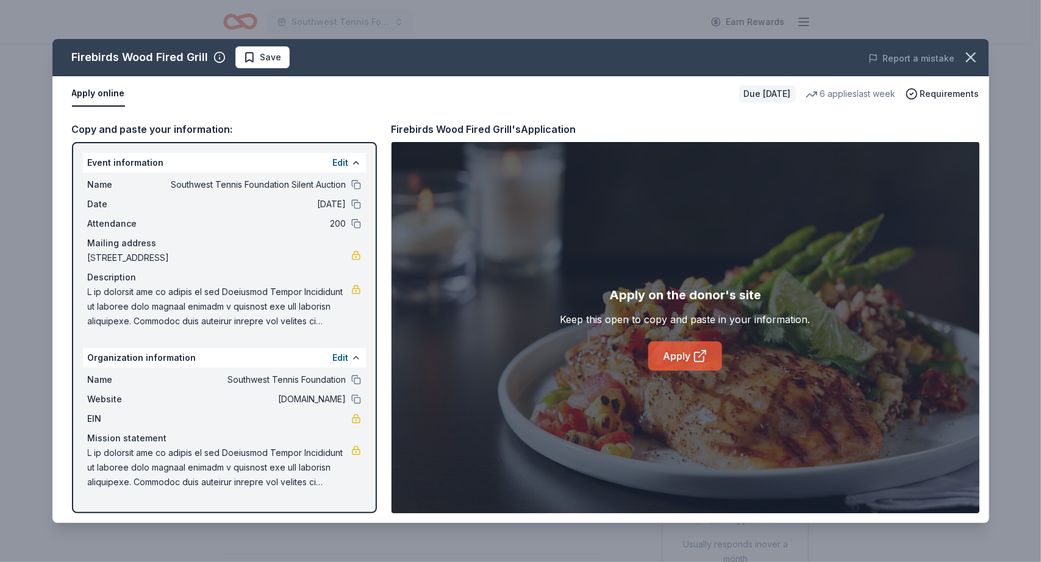
click at [681, 349] on link "Apply" at bounding box center [685, 356] width 74 height 29
click at [272, 66] on button "Save" at bounding box center [262, 57] width 54 height 22
click at [285, 57] on html "Southwest Tennis Foundation Silent Auction Earn Rewards Due [DATE] Share Firebi…" at bounding box center [520, 281] width 1041 height 562
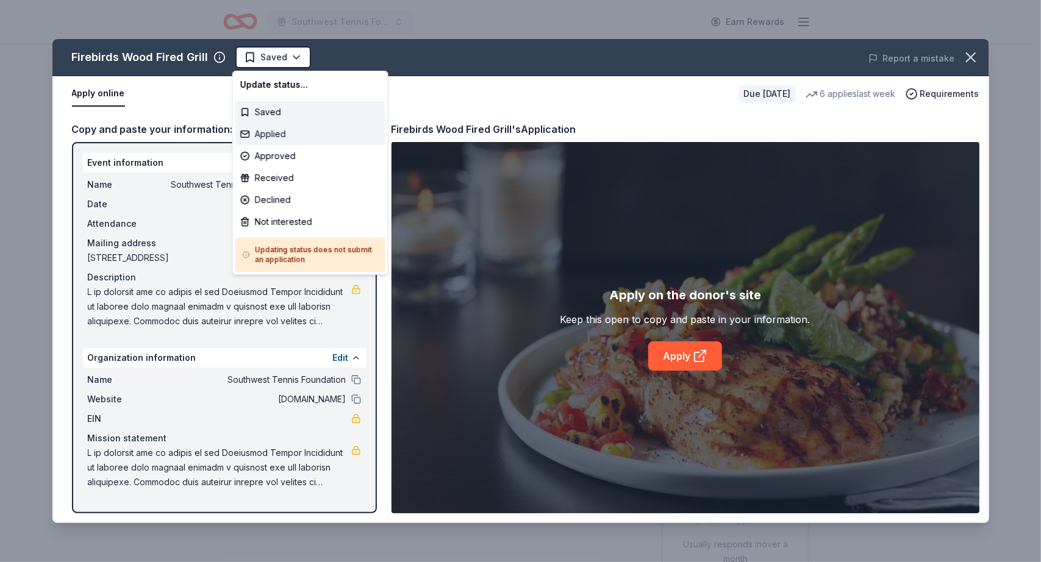
click at [273, 140] on div "Applied" at bounding box center [310, 134] width 150 height 22
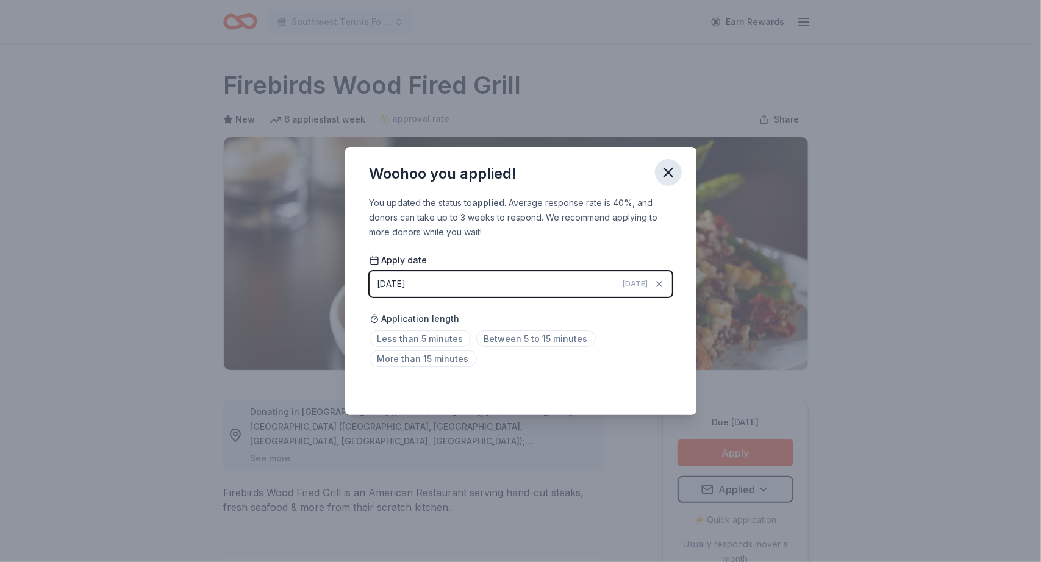
click at [671, 173] on icon "button" at bounding box center [668, 172] width 17 height 17
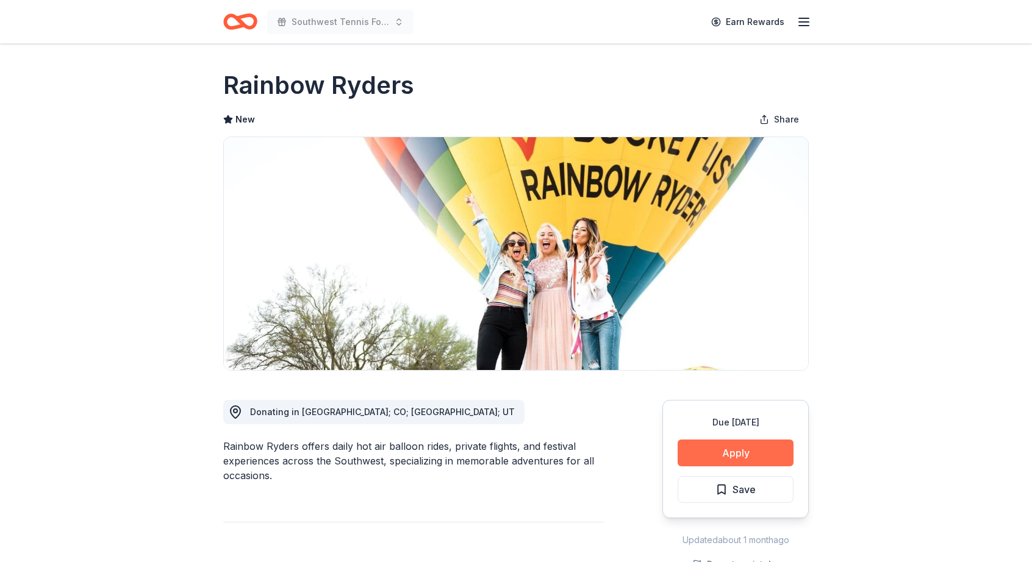
click at [750, 453] on button "Apply" at bounding box center [736, 453] width 116 height 27
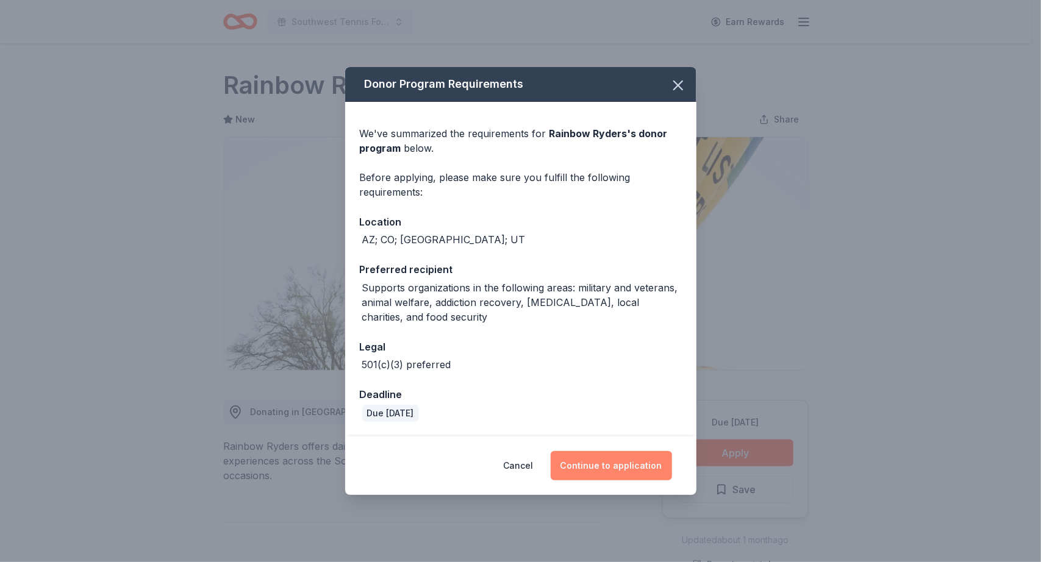
click at [610, 468] on button "Continue to application" at bounding box center [611, 465] width 121 height 29
